Goal: Information Seeking & Learning: Learn about a topic

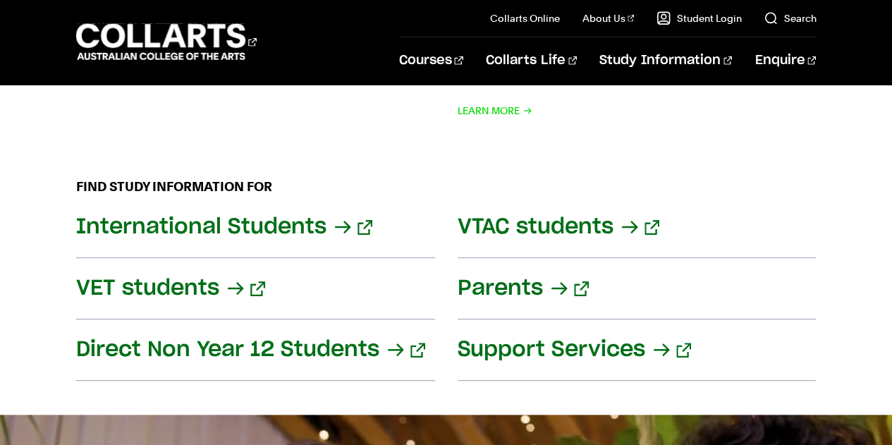
scroll to position [1961, 0]
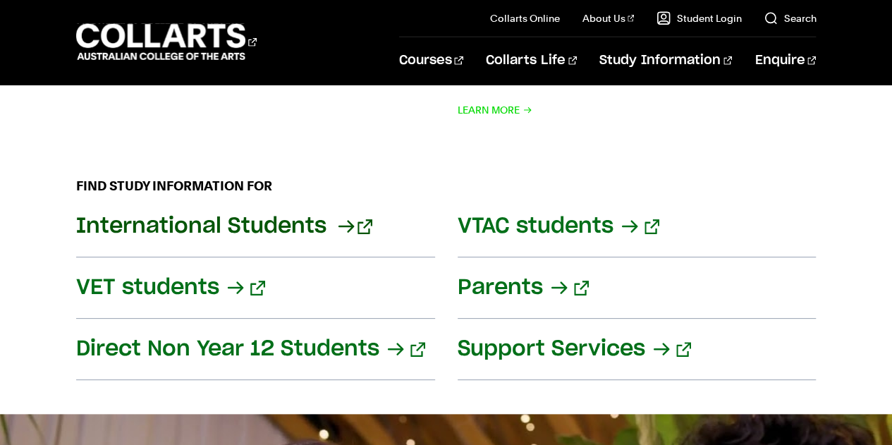
click at [256, 196] on link "International Students" at bounding box center [255, 226] width 359 height 61
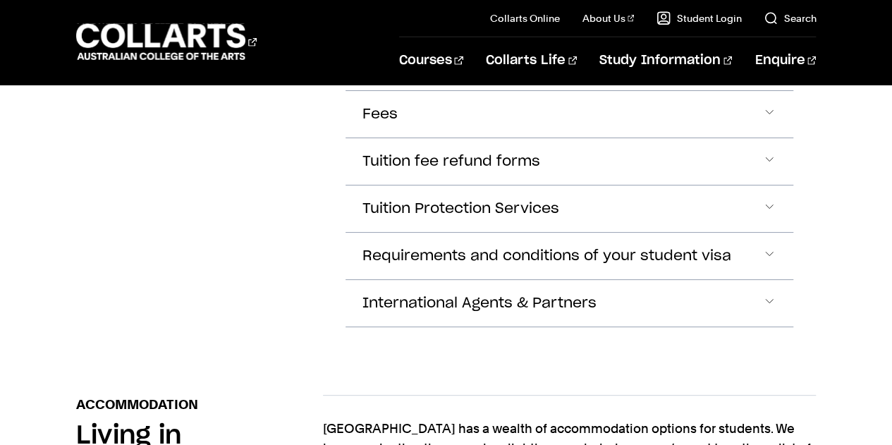
scroll to position [1917, 0]
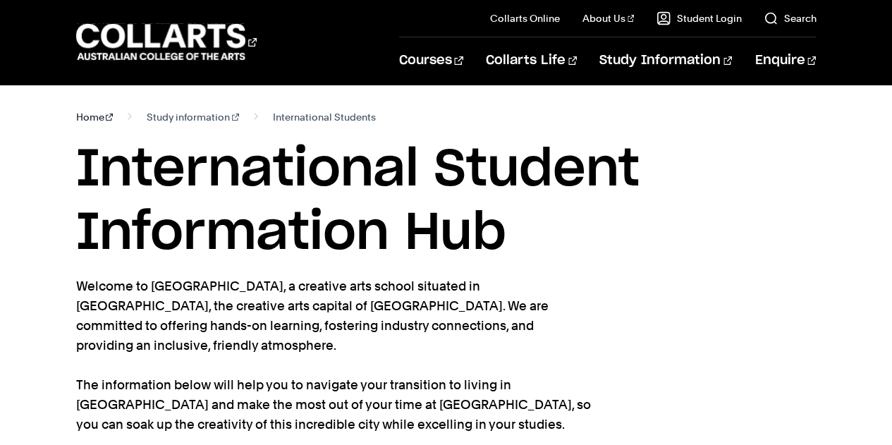
click at [87, 123] on link "Home" at bounding box center [94, 117] width 37 height 20
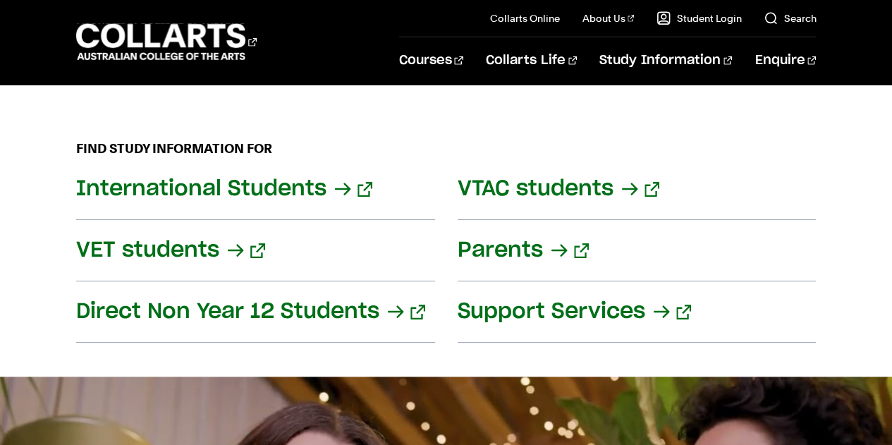
scroll to position [1999, 0]
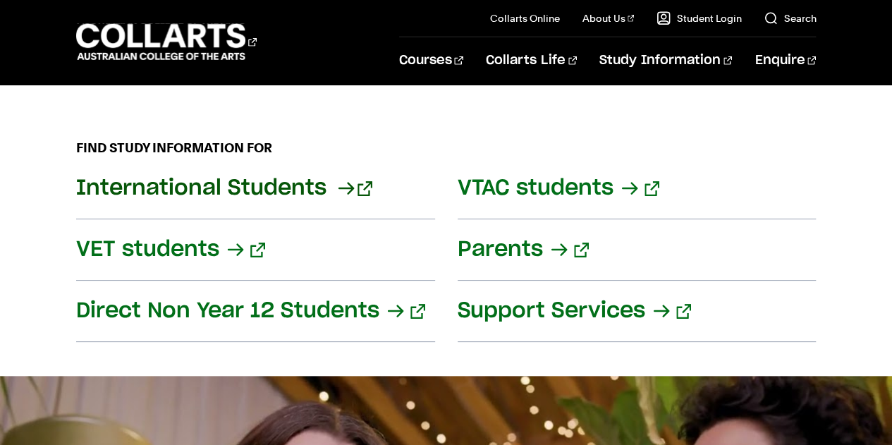
click at [282, 158] on link "International Students" at bounding box center [255, 188] width 359 height 61
